Goal: Task Accomplishment & Management: Manage account settings

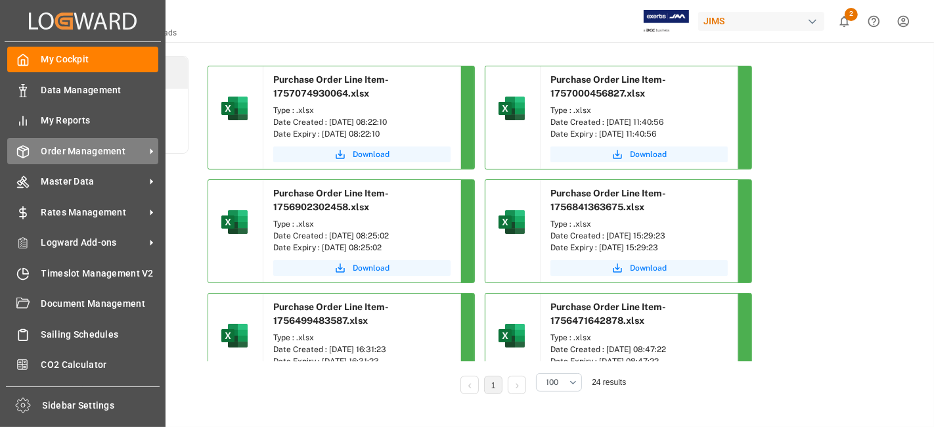
click at [84, 145] on span "Order Management" at bounding box center [93, 152] width 104 height 14
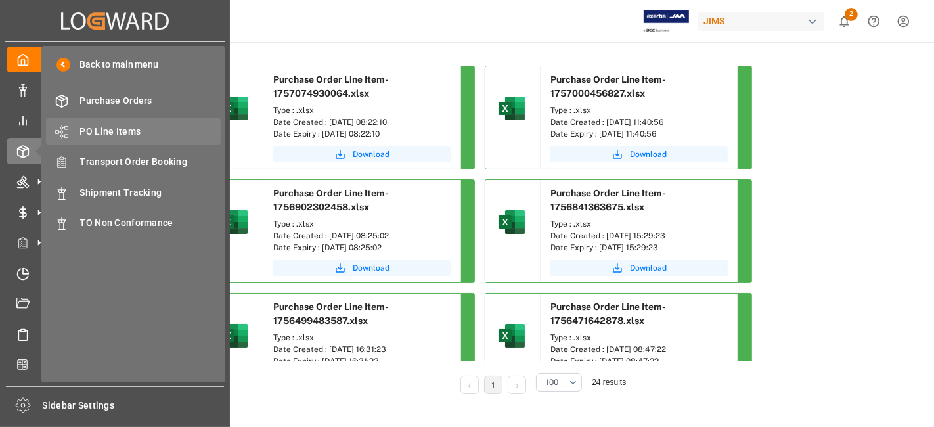
click at [133, 135] on span "PO Line Items" at bounding box center [150, 132] width 141 height 14
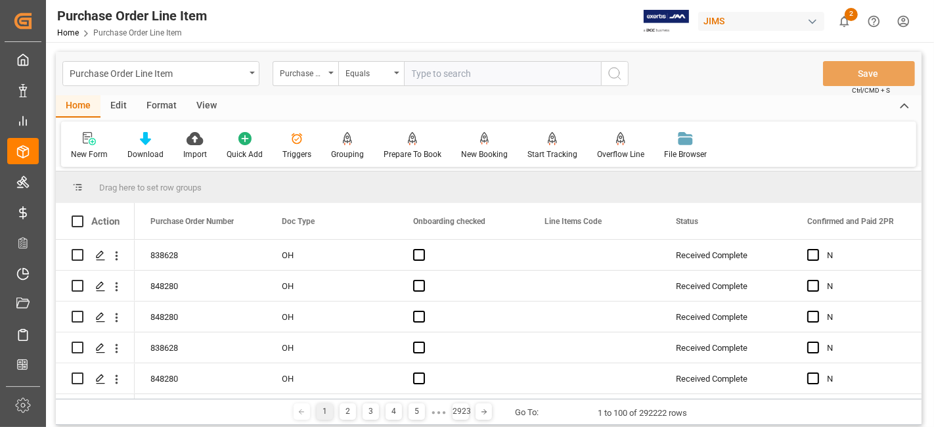
click at [332, 76] on div "Purchase Order Number" at bounding box center [306, 73] width 66 height 25
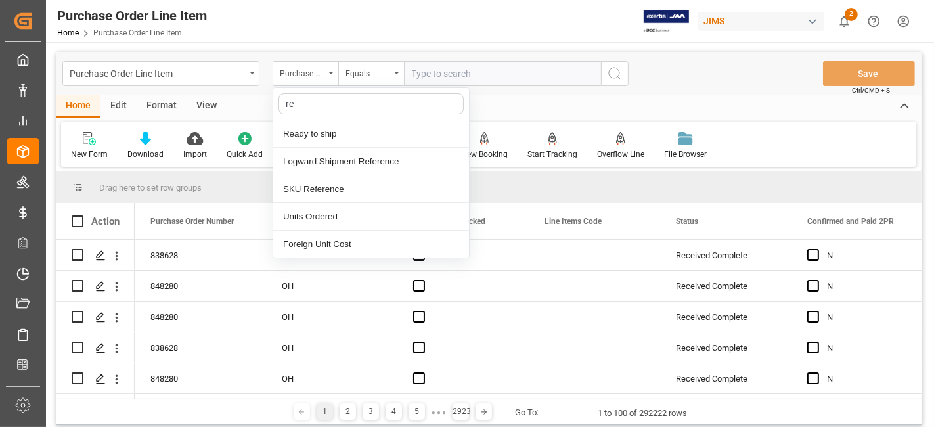
type input "ref"
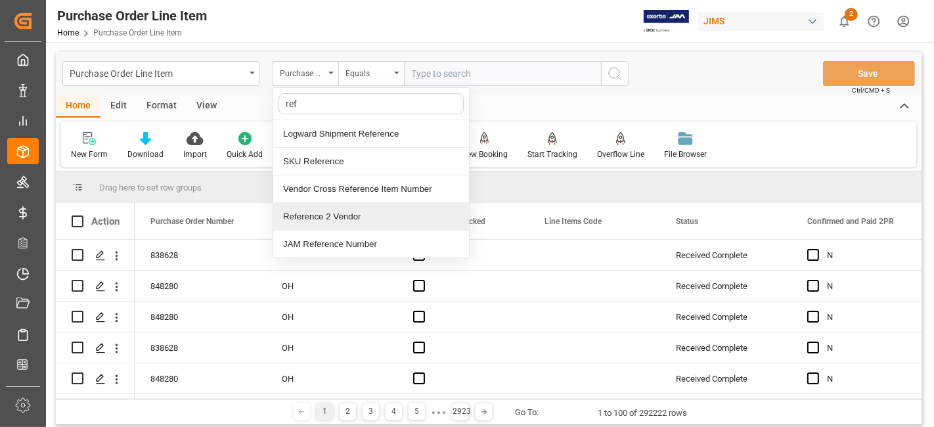
click at [377, 225] on div "Reference 2 Vendor" at bounding box center [371, 217] width 196 height 28
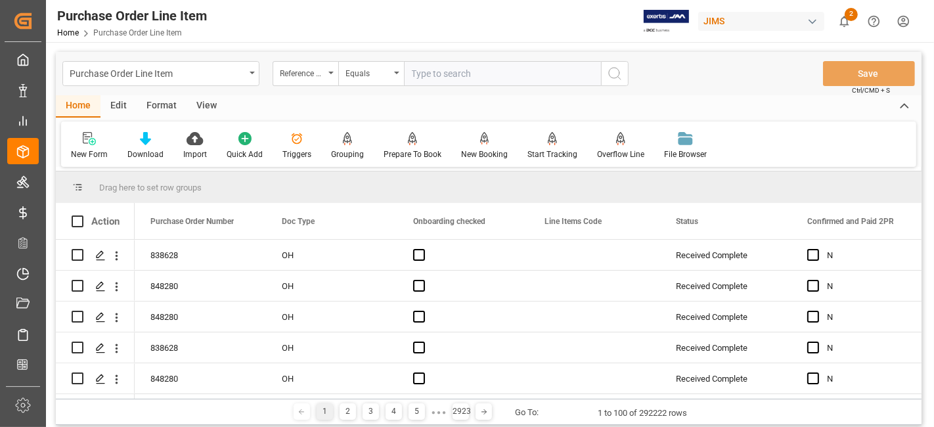
click at [443, 80] on input "text" at bounding box center [502, 73] width 197 height 25
paste input "77-10877-US"
type input "77-10877-US"
click at [616, 76] on icon "search button" at bounding box center [615, 74] width 16 height 16
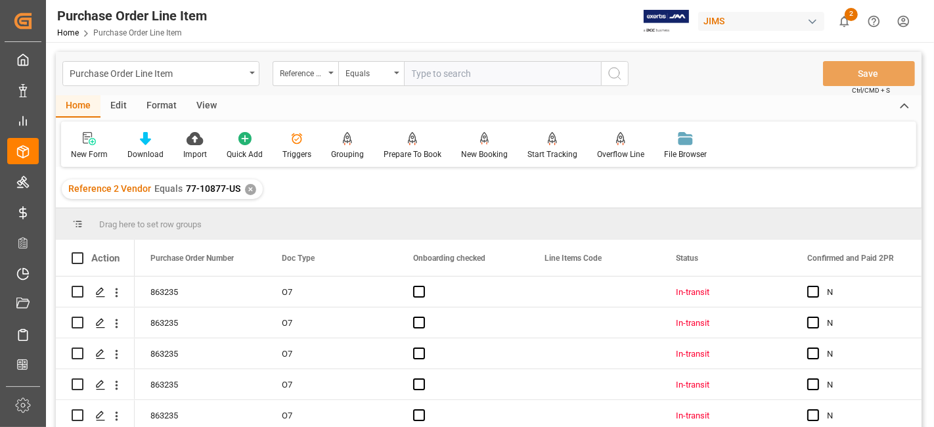
click at [199, 104] on div "View" at bounding box center [207, 106] width 40 height 22
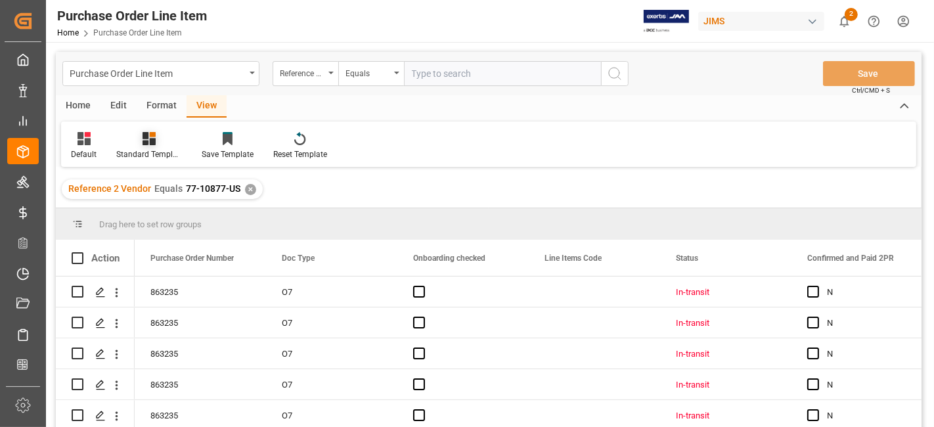
click at [164, 141] on div at bounding box center [149, 138] width 66 height 14
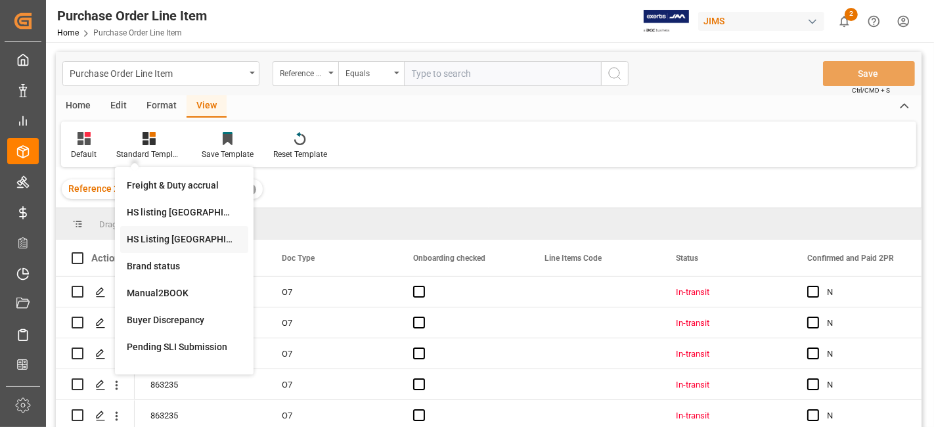
click at [196, 234] on div "HS Listing CANADA" at bounding box center [184, 240] width 115 height 14
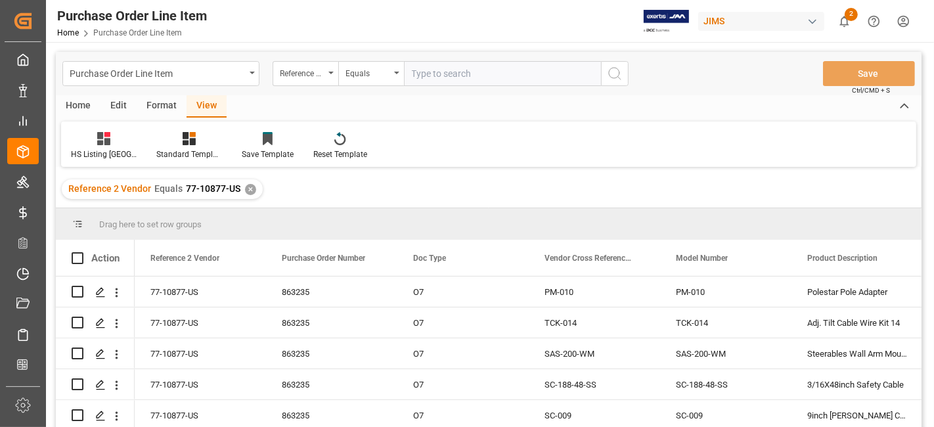
click at [73, 104] on div "Home" at bounding box center [78, 106] width 45 height 22
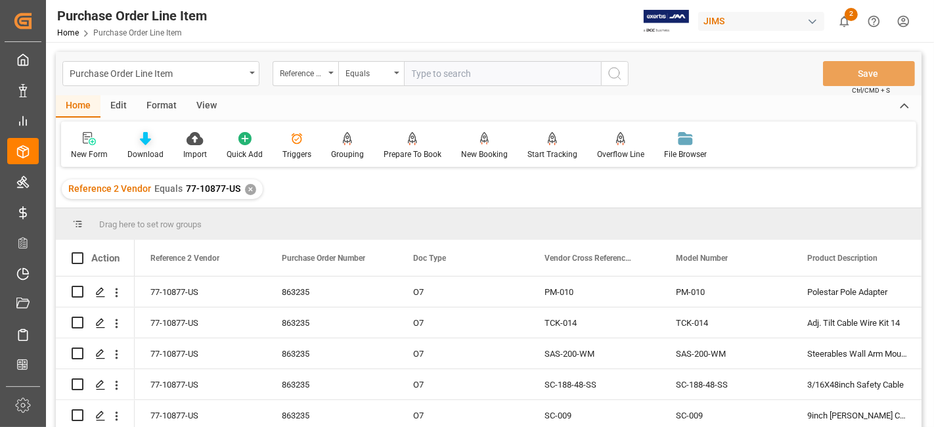
click at [152, 147] on div "Download" at bounding box center [146, 145] width 56 height 29
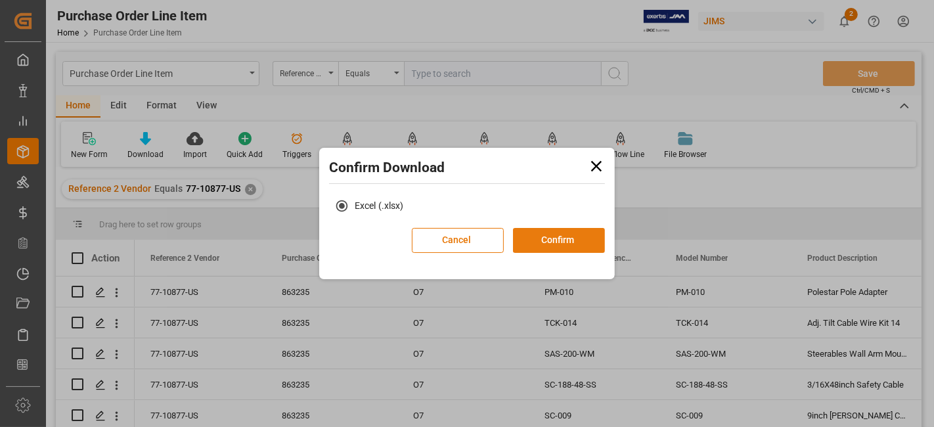
click at [556, 242] on button "Confirm" at bounding box center [559, 240] width 92 height 25
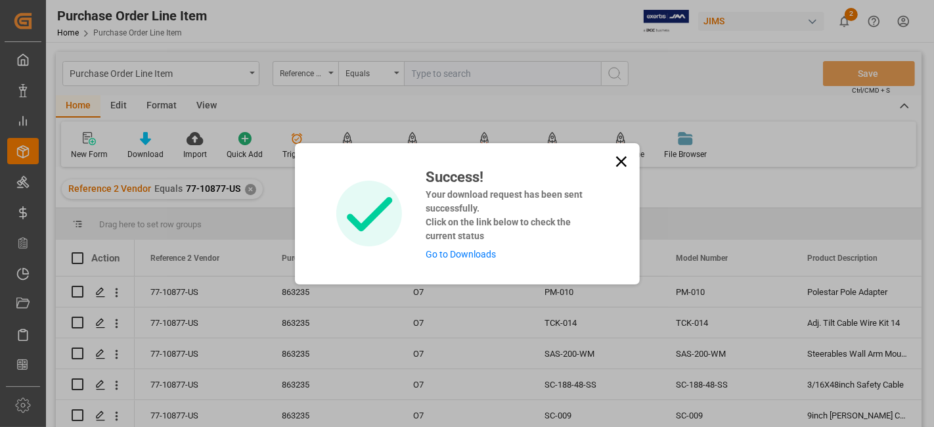
click at [472, 253] on link "Go to Downloads" at bounding box center [461, 254] width 70 height 11
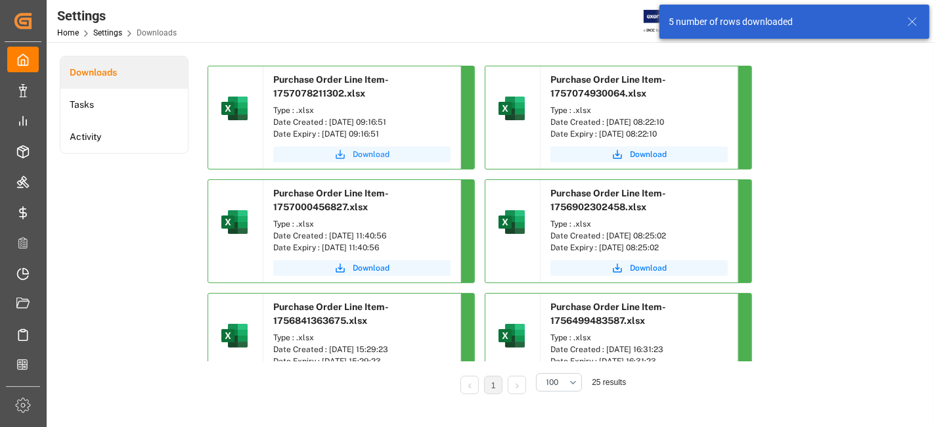
click at [369, 160] on button "Download" at bounding box center [361, 155] width 177 height 16
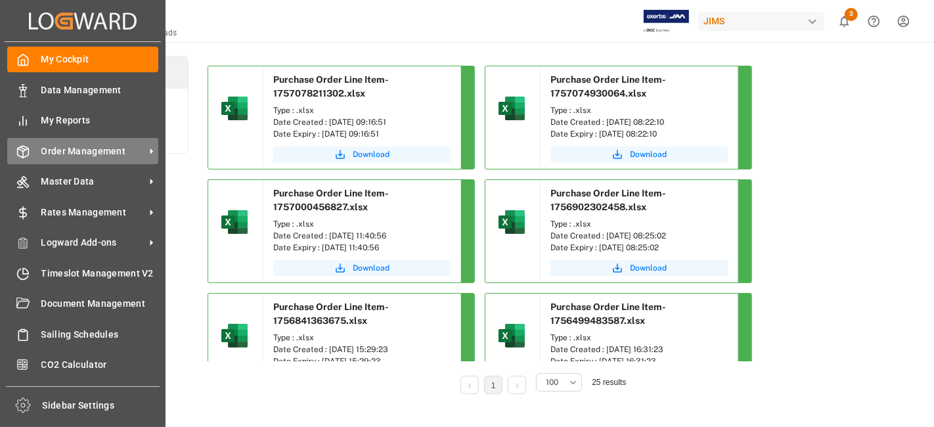
drag, startPoint x: 77, startPoint y: 145, endPoint x: 88, endPoint y: 149, distance: 12.1
click at [77, 145] on span "Order Management" at bounding box center [93, 152] width 104 height 14
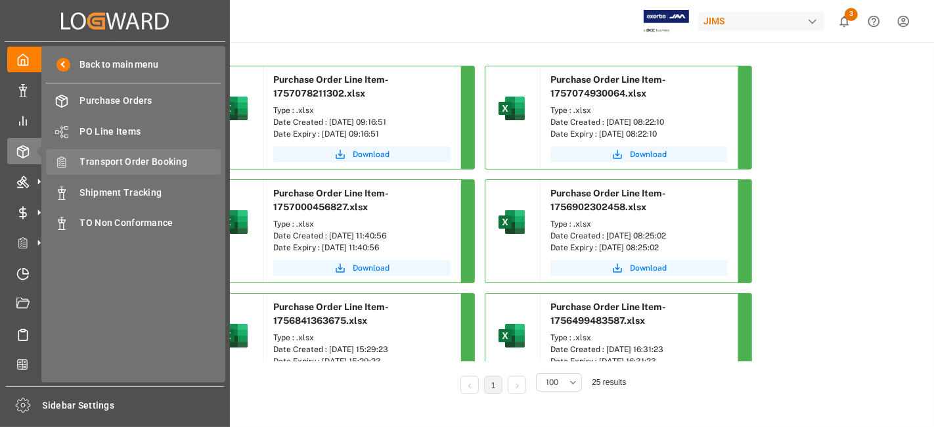
click at [153, 152] on div "Transport Order Booking Transport Order Booking" at bounding box center [133, 162] width 175 height 26
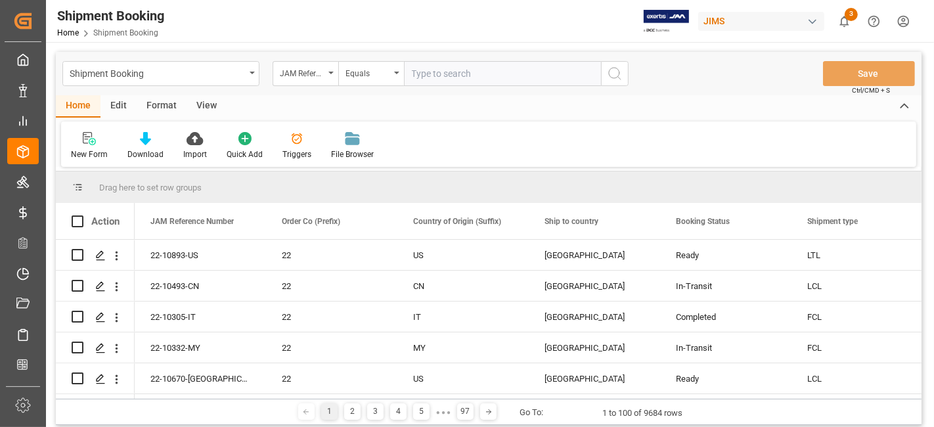
click at [438, 77] on input "text" at bounding box center [502, 73] width 197 height 25
type input "77-10047-CN"
click at [609, 77] on icon "search button" at bounding box center [615, 74] width 16 height 16
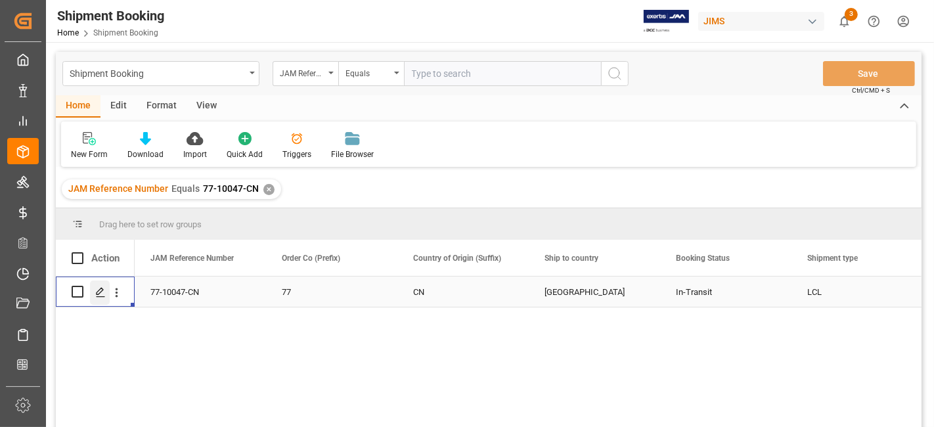
click at [103, 293] on icon "Press SPACE to select this row." at bounding box center [100, 292] width 11 height 11
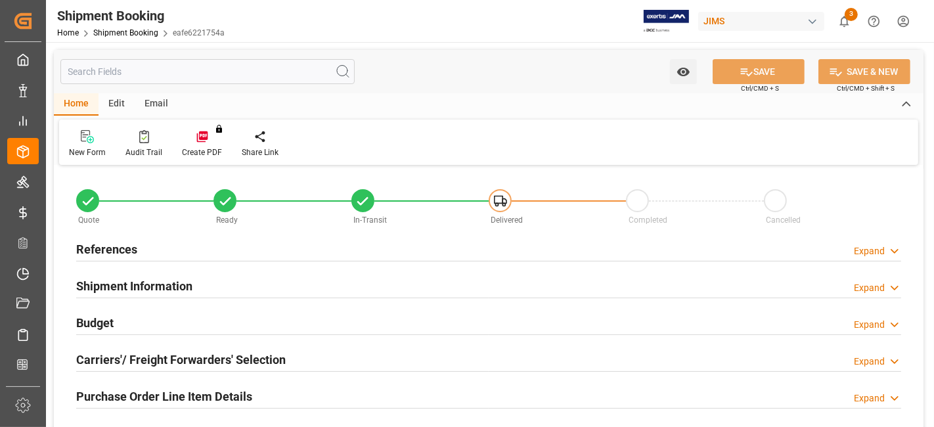
type input "30"
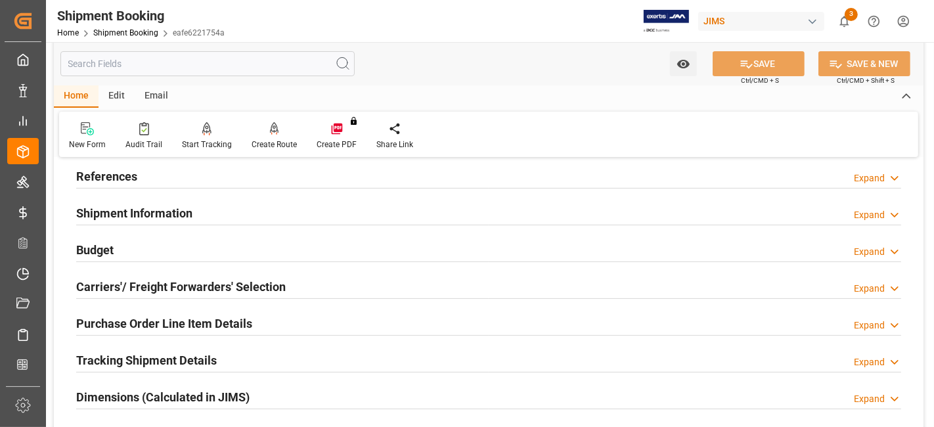
drag, startPoint x: 185, startPoint y: 212, endPoint x: 298, endPoint y: 267, distance: 125.5
click at [185, 211] on h2 "Shipment Information" at bounding box center [134, 213] width 116 height 18
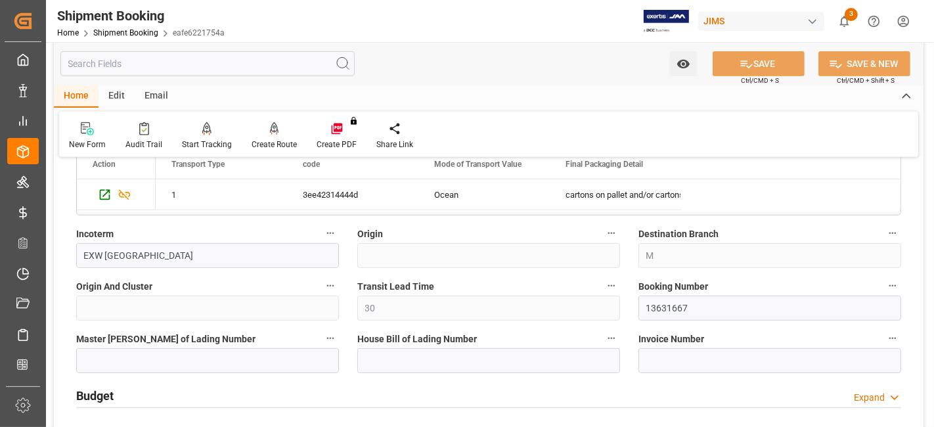
scroll to position [511, 0]
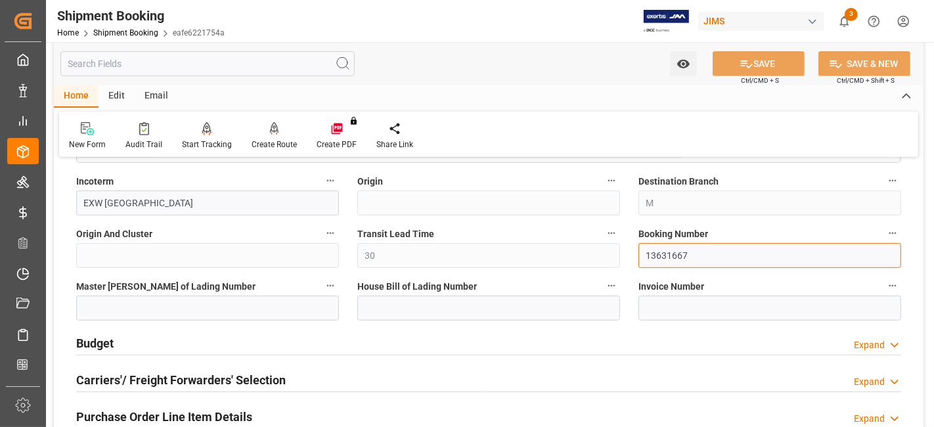
click at [659, 264] on input "13631667" at bounding box center [770, 255] width 263 height 25
